Goal: Download file/media

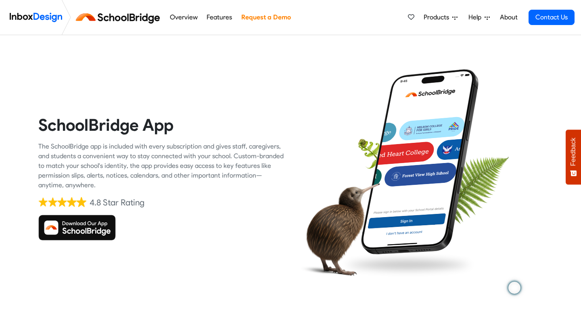
click at [88, 228] on img at bounding box center [76, 228] width 77 height 26
click at [88, 232] on img at bounding box center [76, 228] width 77 height 26
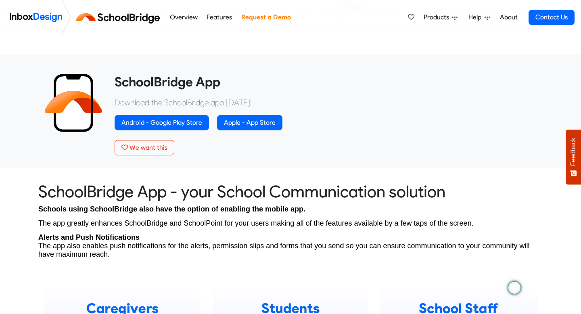
scroll to position [277, 0]
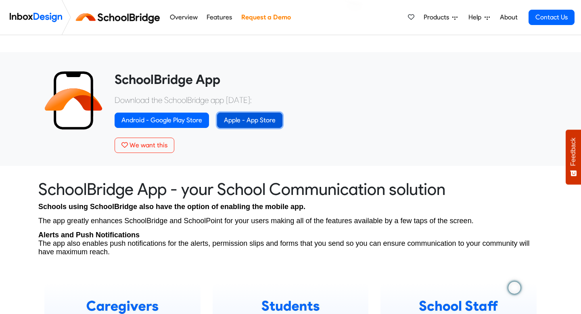
click at [254, 119] on link "Apple - App Store" at bounding box center [249, 120] width 65 height 15
